Goal: Task Accomplishment & Management: Manage account settings

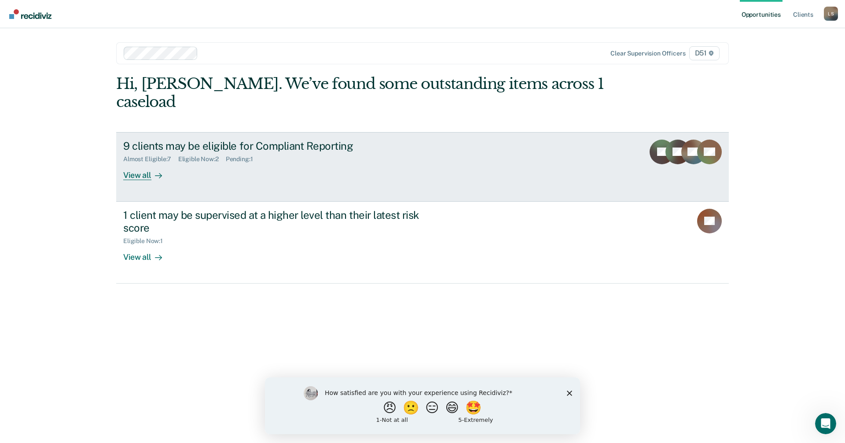
click at [131, 163] on div "View all" at bounding box center [147, 171] width 49 height 17
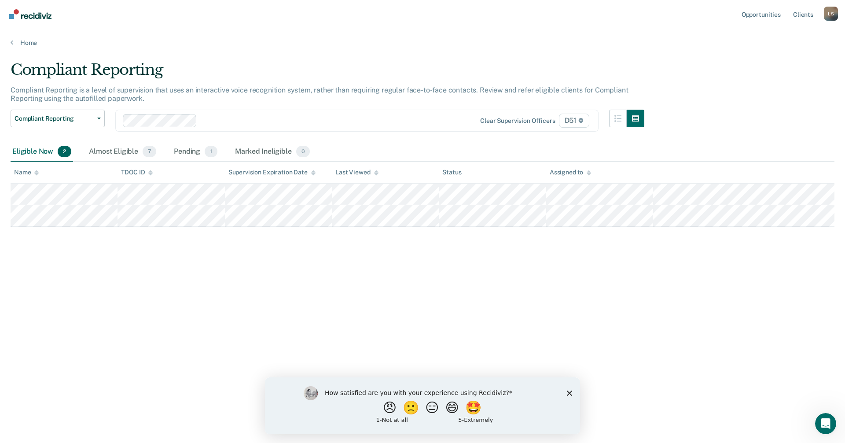
click at [314, 174] on icon at bounding box center [313, 173] width 4 height 6
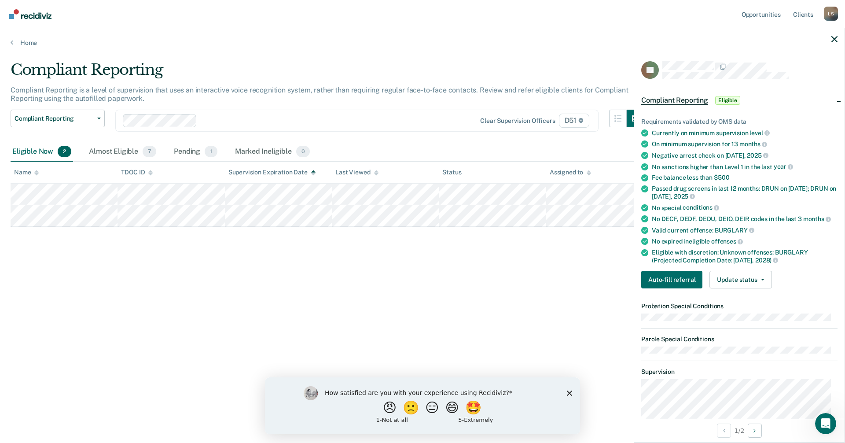
click at [511, 297] on div "Compliant Reporting Compliant Reporting is a level of supervision that uses an …" at bounding box center [423, 219] width 824 height 316
click at [674, 279] on button "Auto-fill referral" at bounding box center [671, 280] width 61 height 18
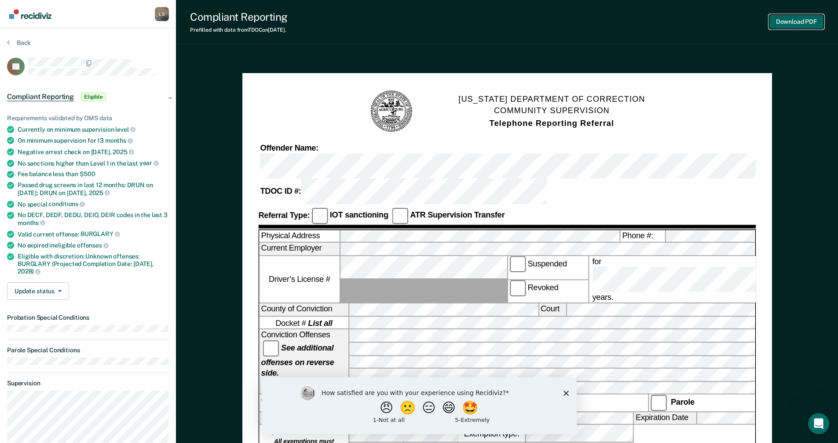
click at [802, 21] on button "Download PDF" at bounding box center [796, 22] width 55 height 15
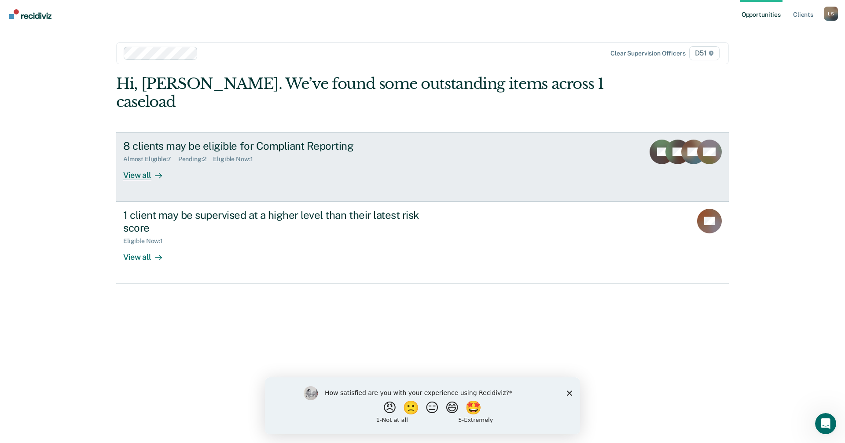
click at [137, 163] on div "View all" at bounding box center [147, 171] width 49 height 17
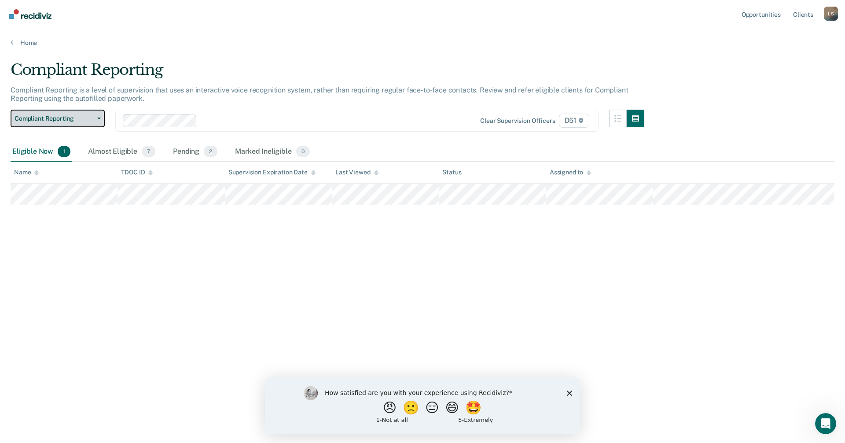
click at [100, 119] on icon "button" at bounding box center [99, 119] width 4 height 2
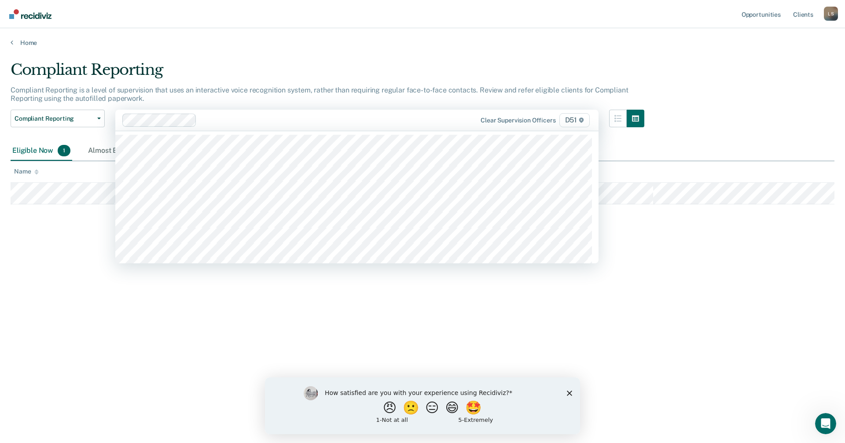
click at [308, 126] on div at bounding box center [286, 120] width 328 height 13
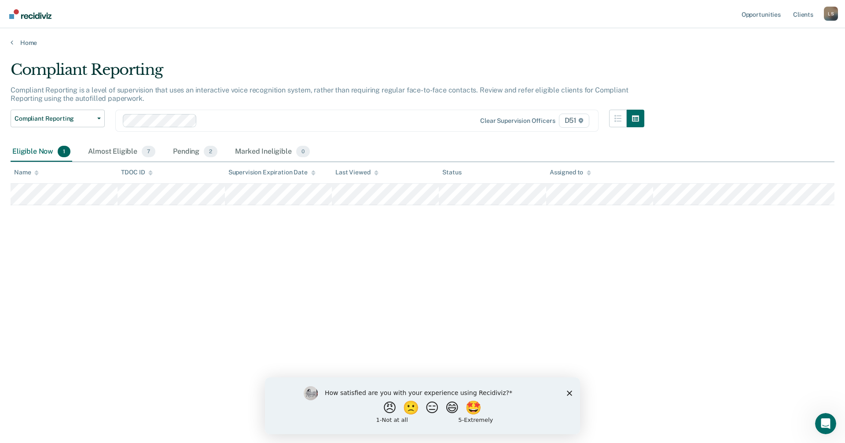
click at [708, 138] on div "Compliant Reporting Compliant Reporting is a level of supervision that uses an …" at bounding box center [423, 219] width 824 height 316
click at [144, 157] on span "7" at bounding box center [149, 151] width 14 height 11
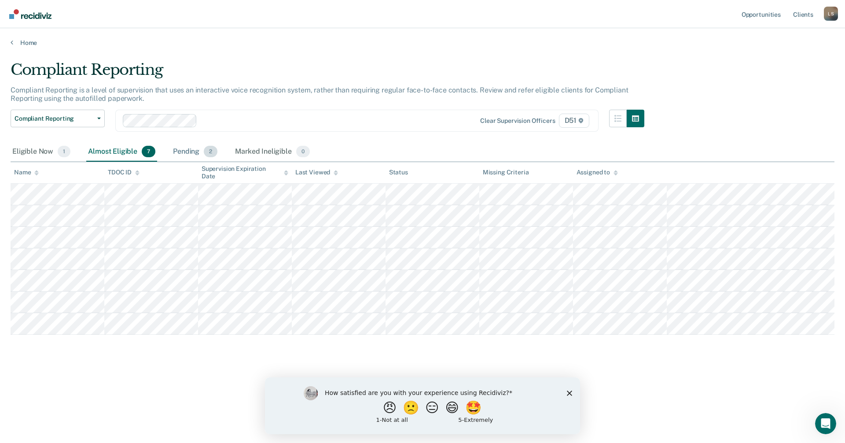
click at [184, 151] on div "Pending 2" at bounding box center [195, 151] width 48 height 19
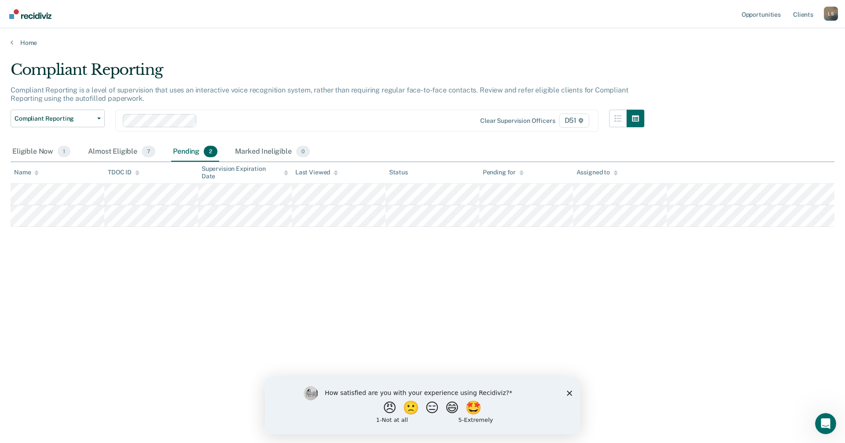
click at [568, 395] on icon "Close survey" at bounding box center [569, 392] width 5 height 5
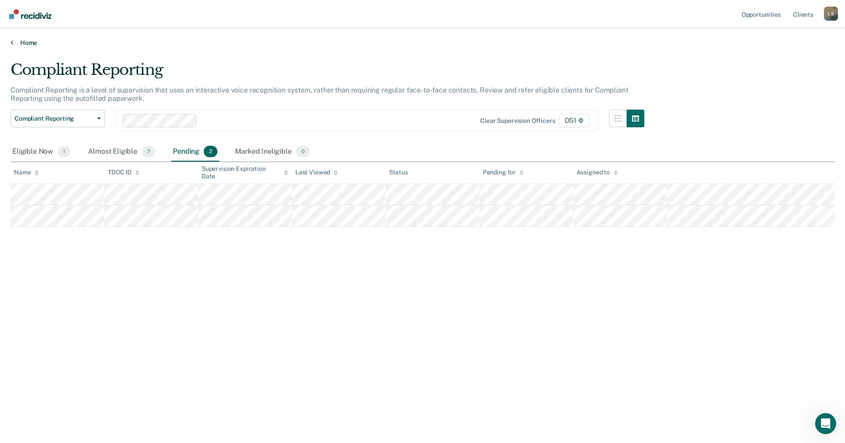
click at [26, 40] on link "Home" at bounding box center [423, 43] width 824 height 8
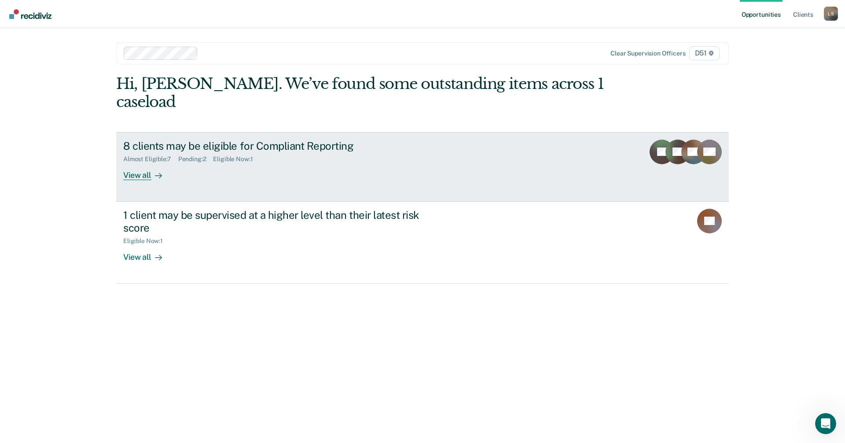
click at [142, 163] on div "View all" at bounding box center [147, 171] width 49 height 17
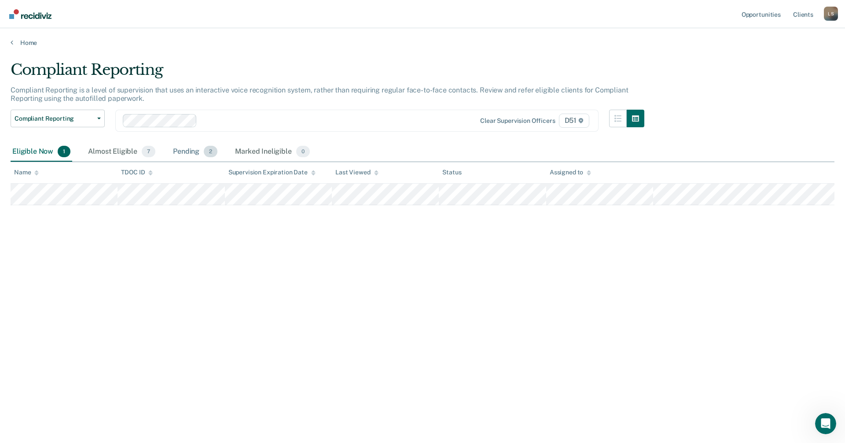
click at [187, 152] on div "Pending 2" at bounding box center [195, 151] width 48 height 19
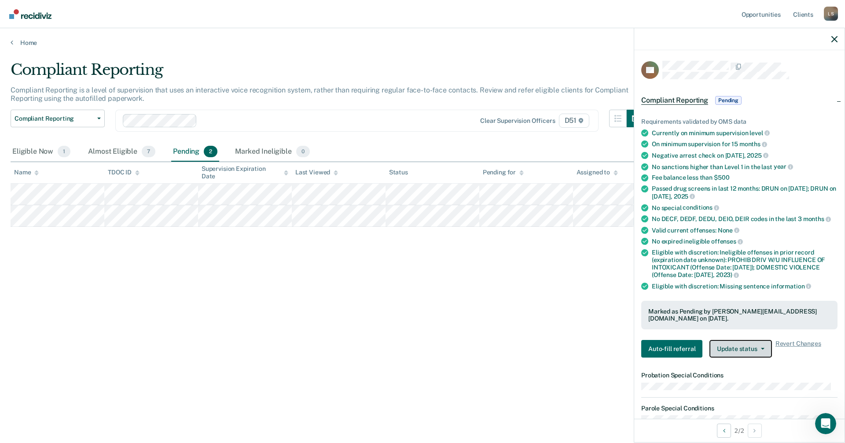
click at [768, 348] on button "Update status" at bounding box center [741, 349] width 62 height 18
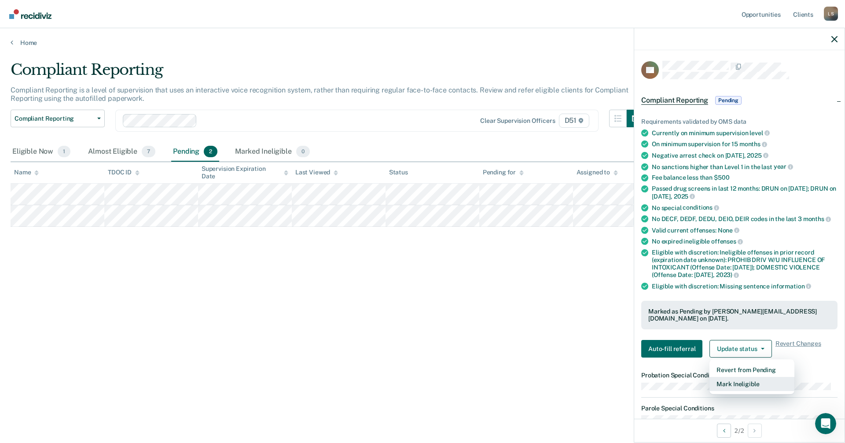
click at [751, 386] on button "Mark Ineligible" at bounding box center [752, 384] width 85 height 14
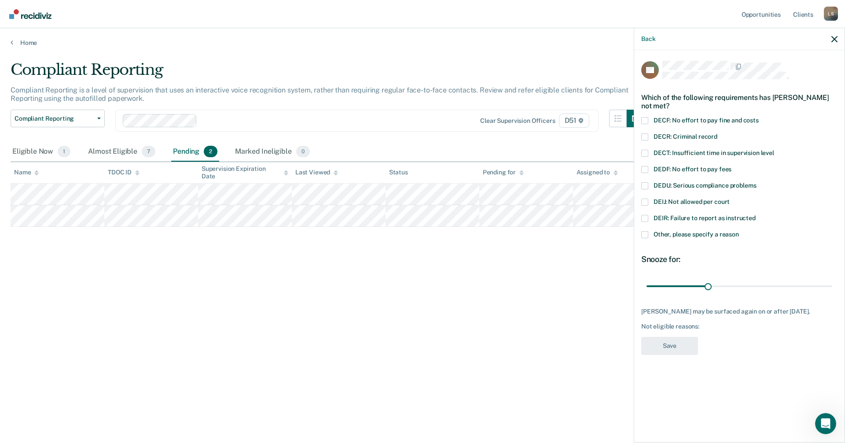
click at [642, 136] on span at bounding box center [644, 136] width 7 height 7
click at [717, 133] on input "DECR: Criminal record" at bounding box center [717, 133] width 0 height 0
click at [657, 355] on button "Save" at bounding box center [669, 346] width 57 height 18
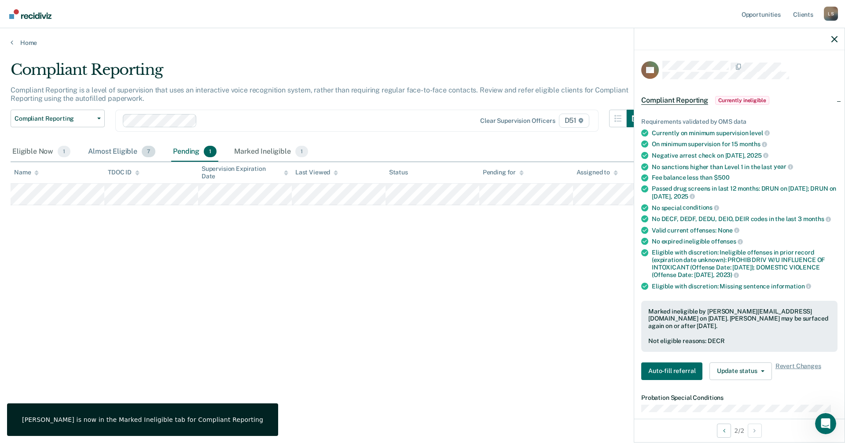
click at [128, 154] on div "Almost Eligible 7" at bounding box center [121, 151] width 71 height 19
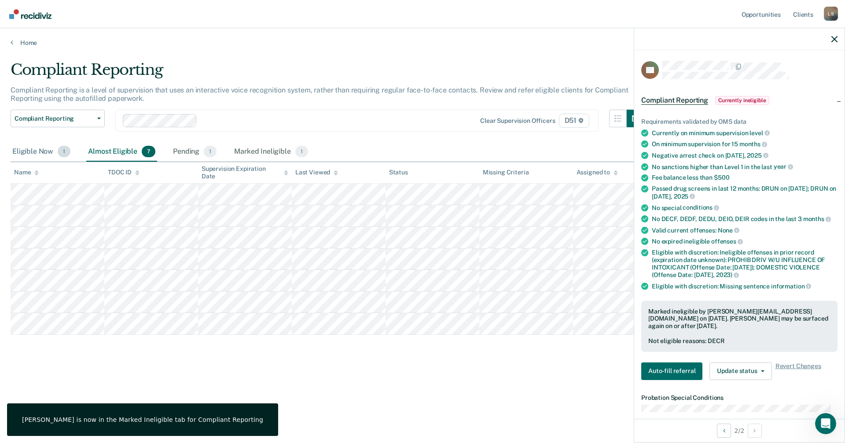
click at [45, 153] on div "Eligible Now 1" at bounding box center [42, 151] width 62 height 19
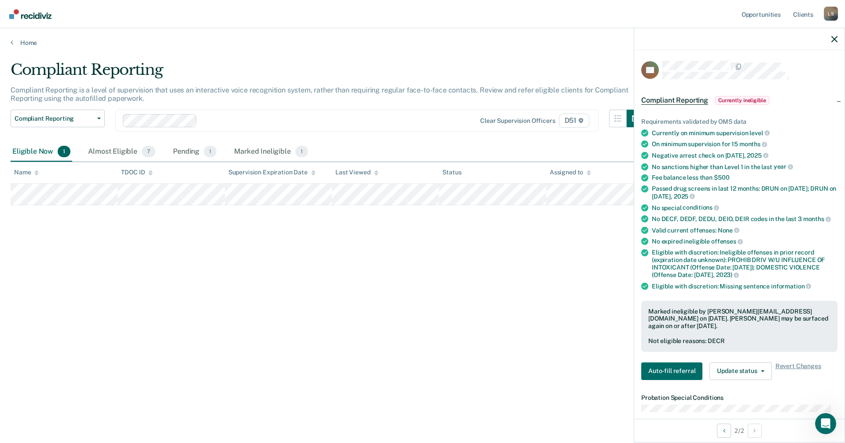
click at [470, 292] on div "Compliant Reporting Compliant Reporting is a level of supervision that uses an …" at bounding box center [423, 219] width 824 height 316
click at [834, 37] on icon "button" at bounding box center [834, 39] width 6 height 6
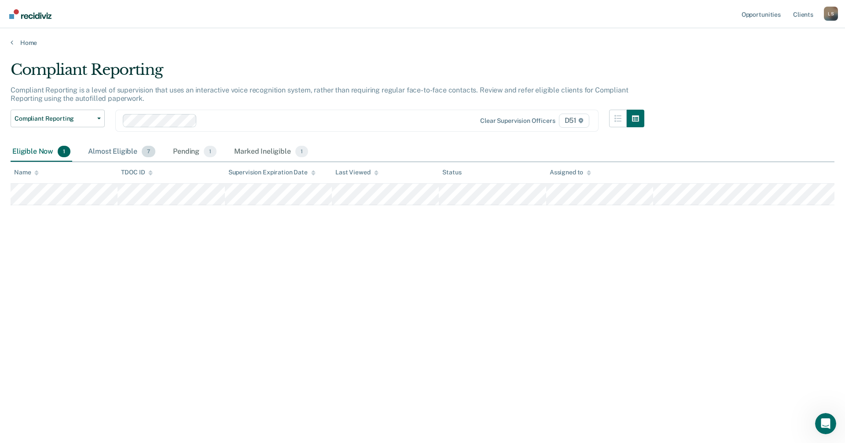
click at [107, 151] on div "Almost Eligible 7" at bounding box center [121, 151] width 71 height 19
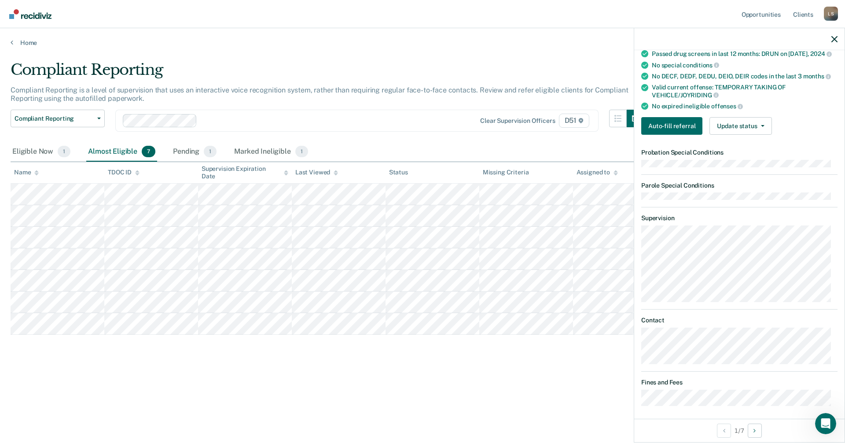
scroll to position [139, 0]
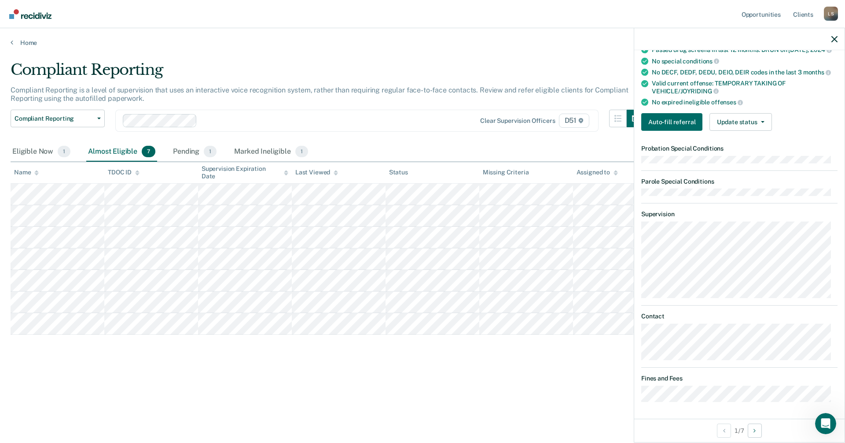
click at [831, 40] on div at bounding box center [739, 39] width 210 height 22
click at [834, 40] on icon "button" at bounding box center [834, 39] width 6 height 6
